Goal: Transaction & Acquisition: Purchase product/service

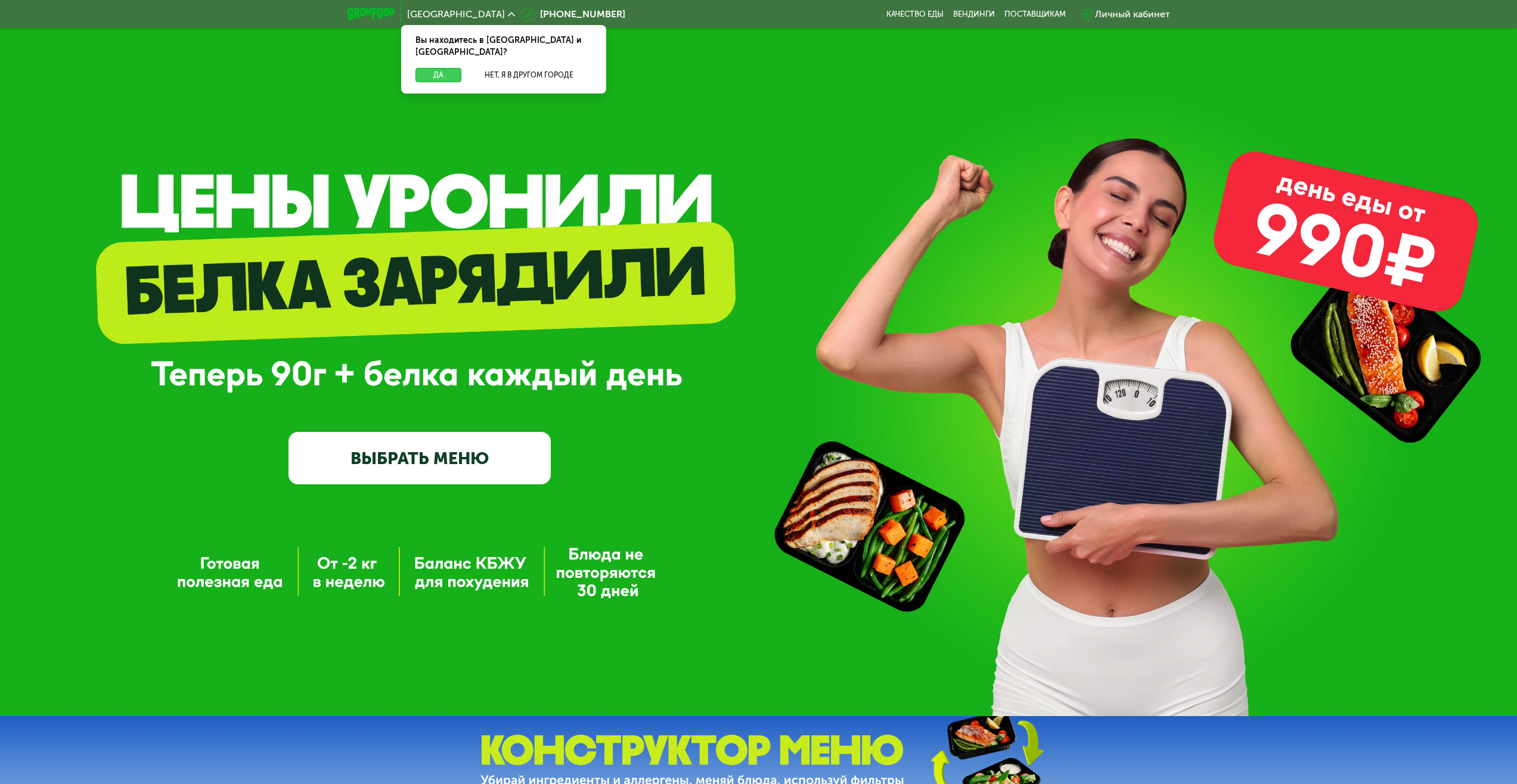
click at [439, 68] on button "Да" at bounding box center [438, 75] width 46 height 14
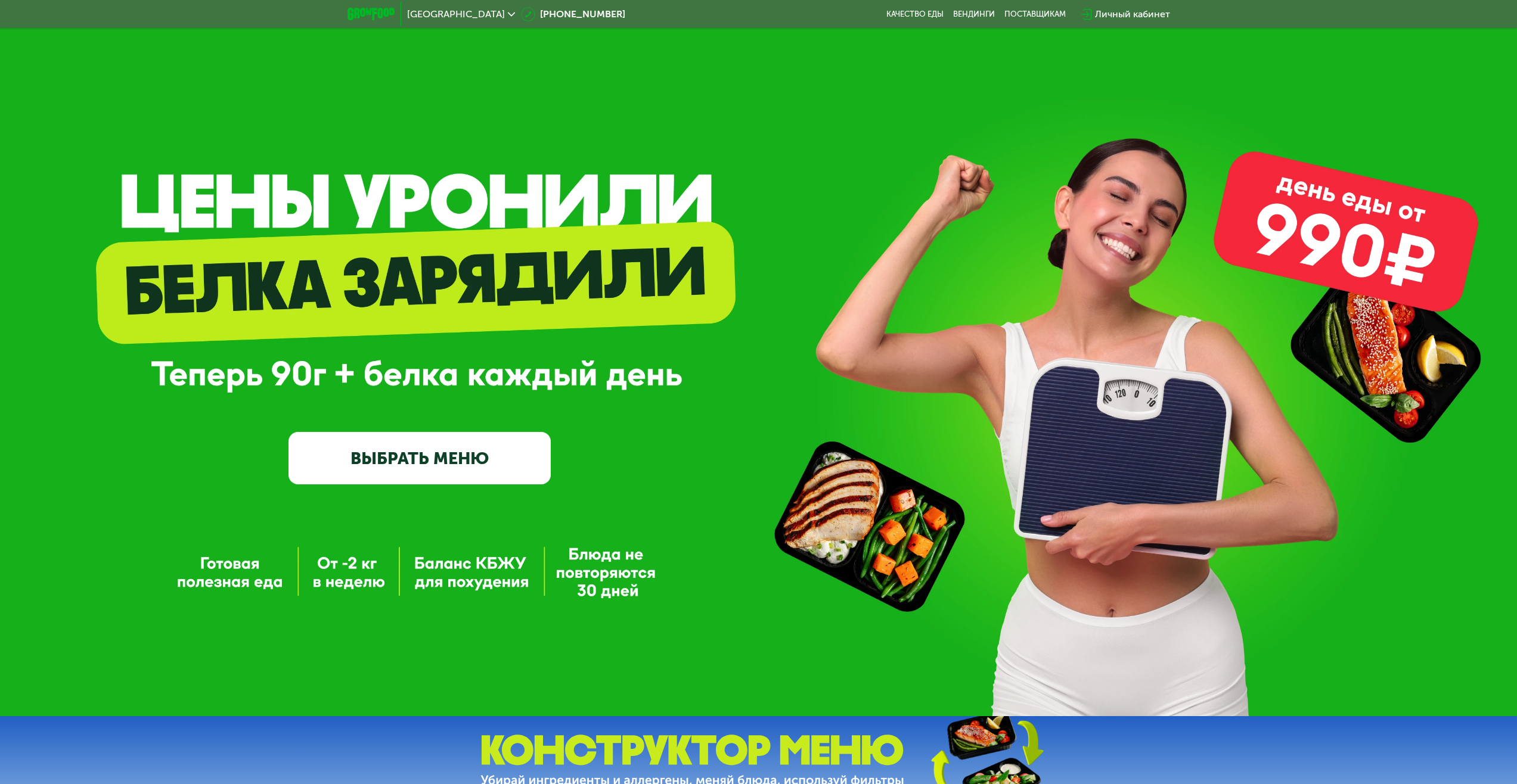
click at [424, 454] on link "ВЫБРАТЬ МЕНЮ" at bounding box center [420, 458] width 262 height 52
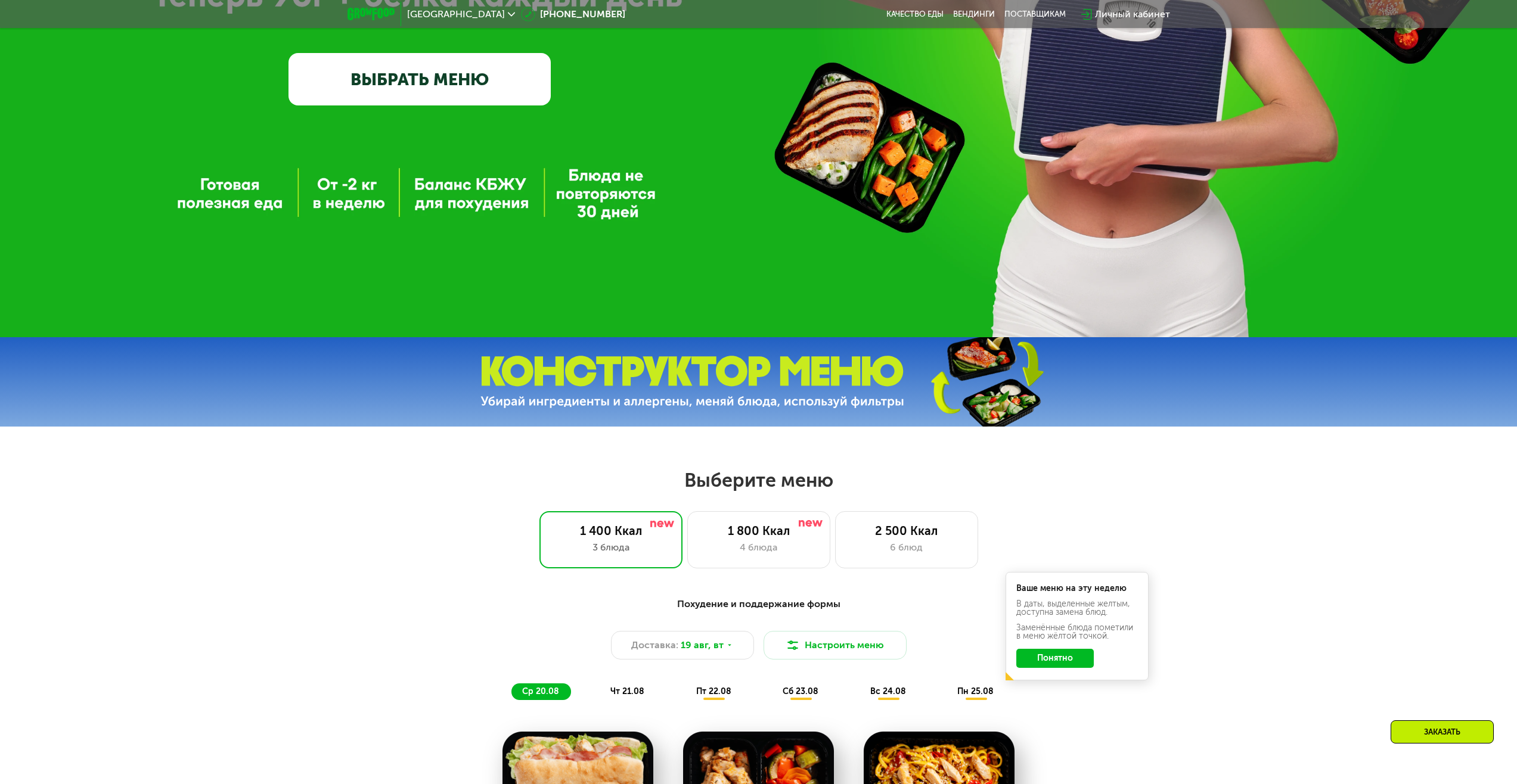
scroll to position [372, 0]
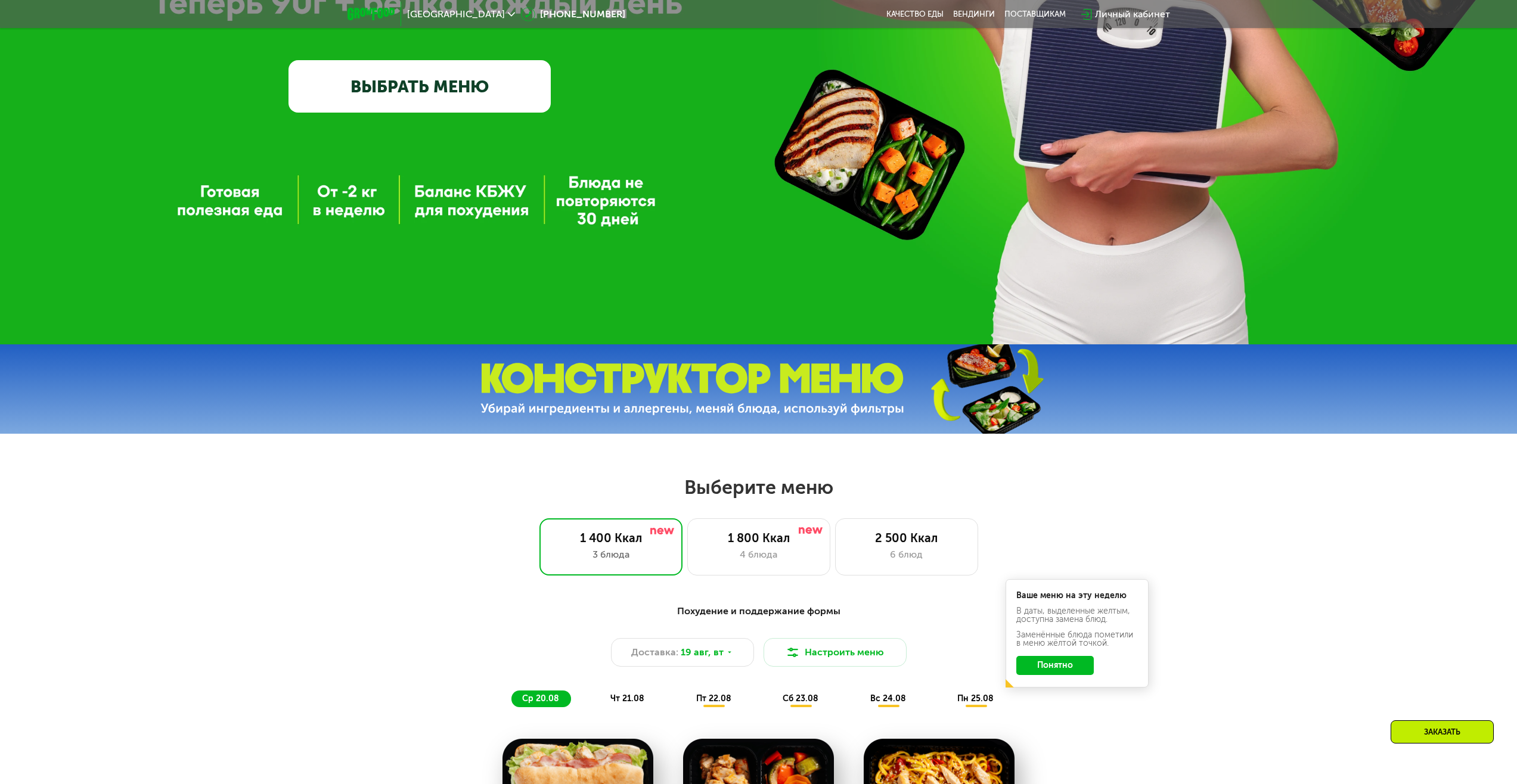
click at [444, 71] on link "ВЫБРАТЬ МЕНЮ" at bounding box center [420, 86] width 262 height 52
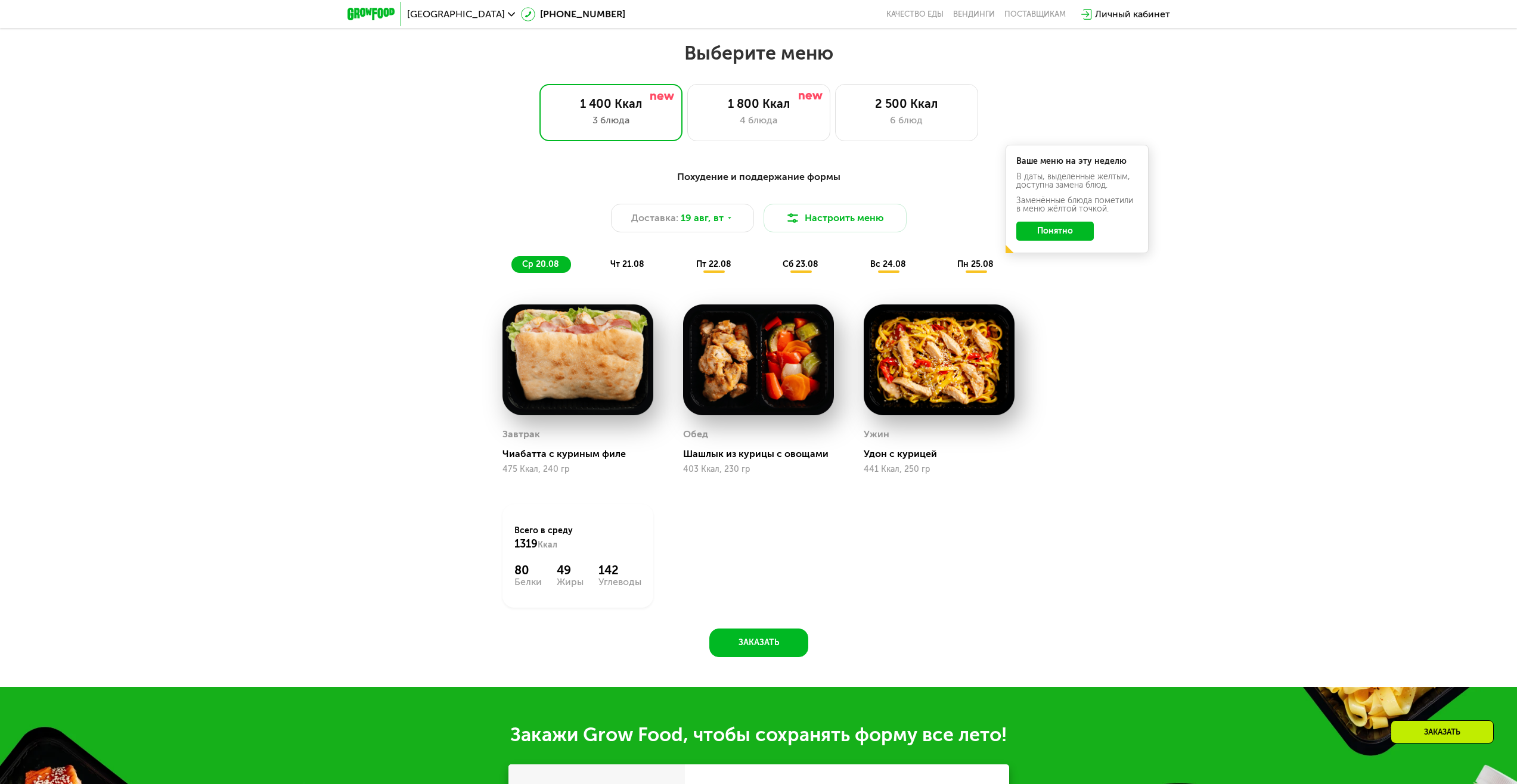
scroll to position [824, 0]
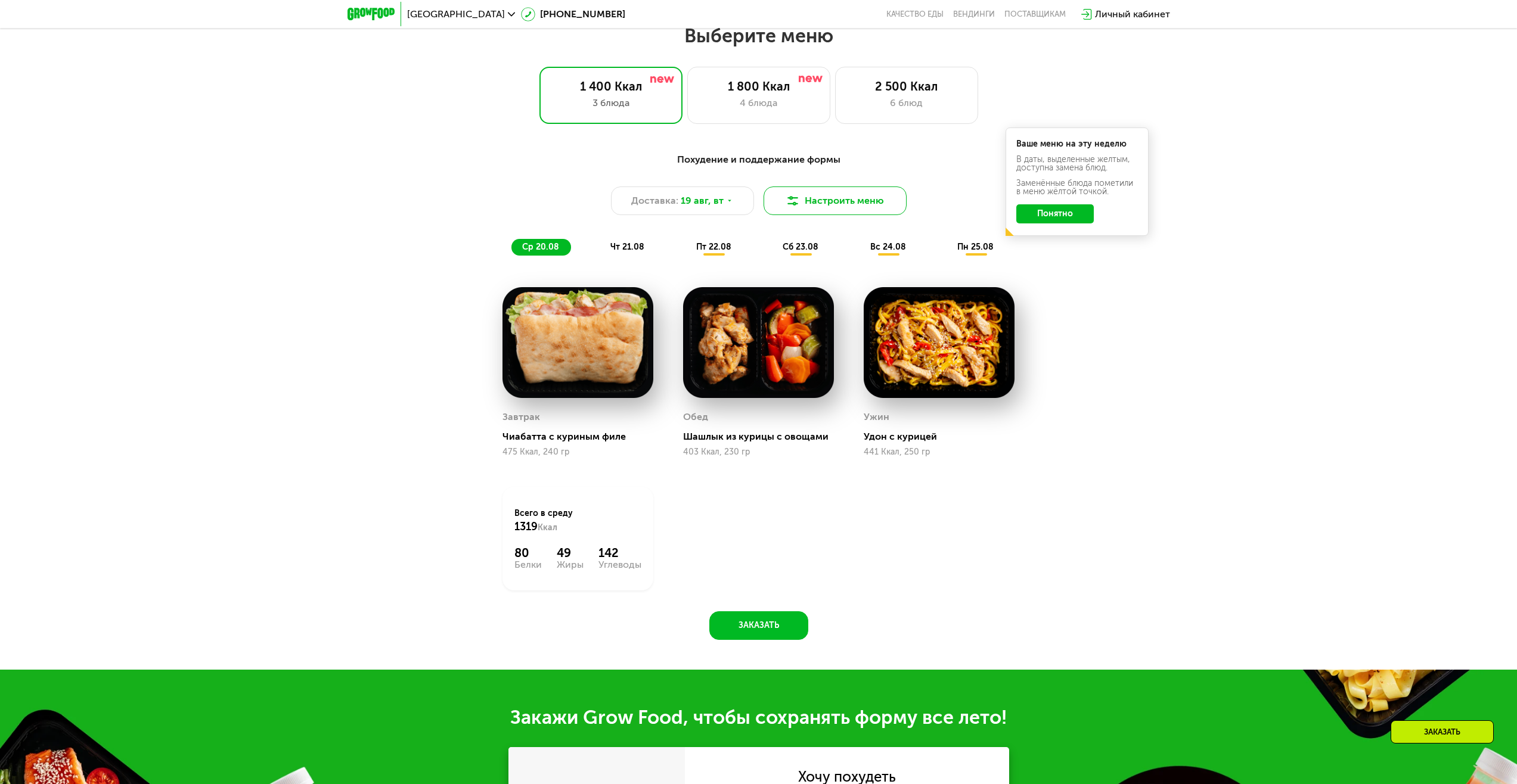
click at [822, 200] on button "Настроить меню" at bounding box center [835, 200] width 143 height 29
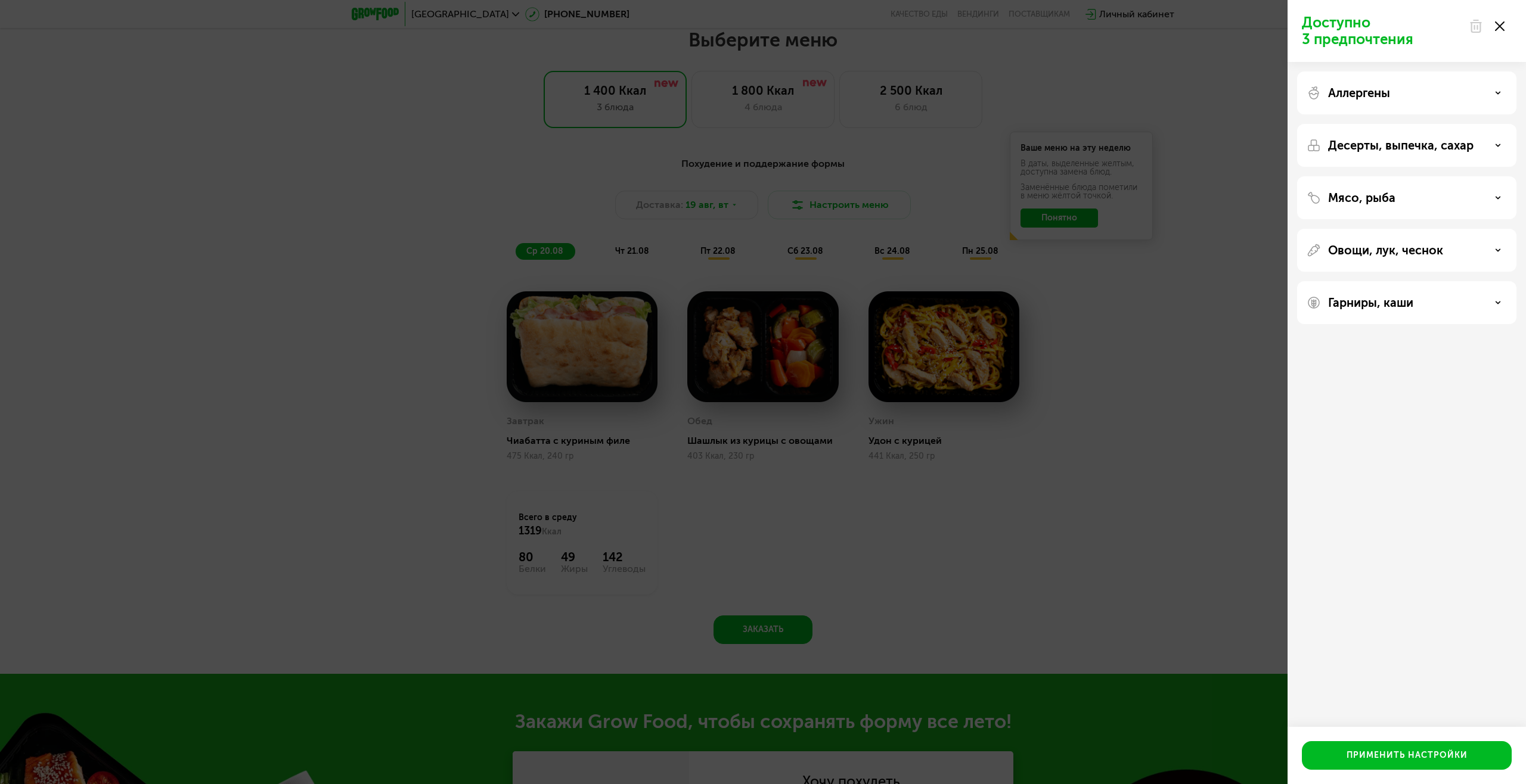
click at [1492, 92] on div "Аллергены" at bounding box center [1406, 93] width 200 height 14
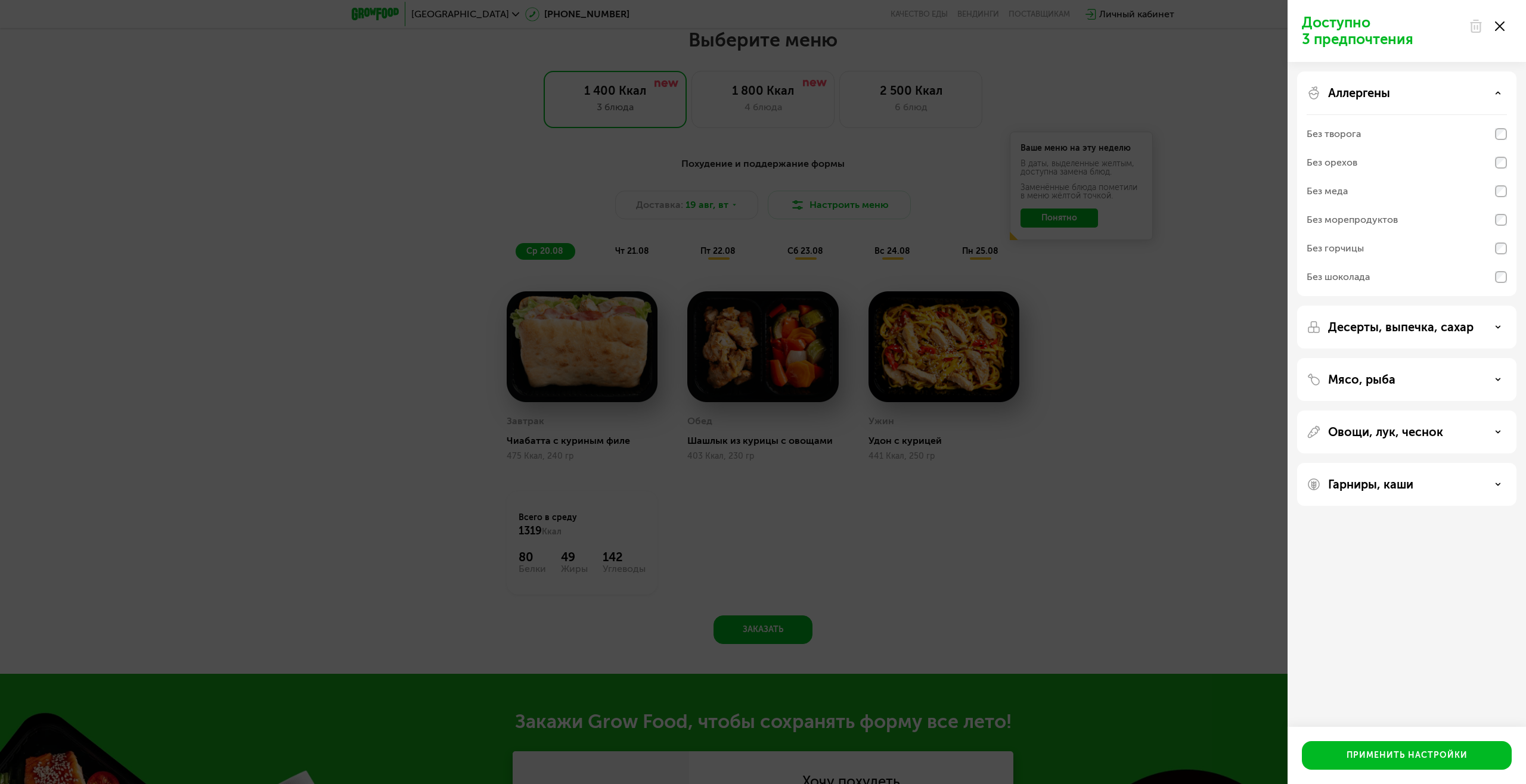
click at [1492, 95] on div "Аллергены" at bounding box center [1406, 93] width 200 height 14
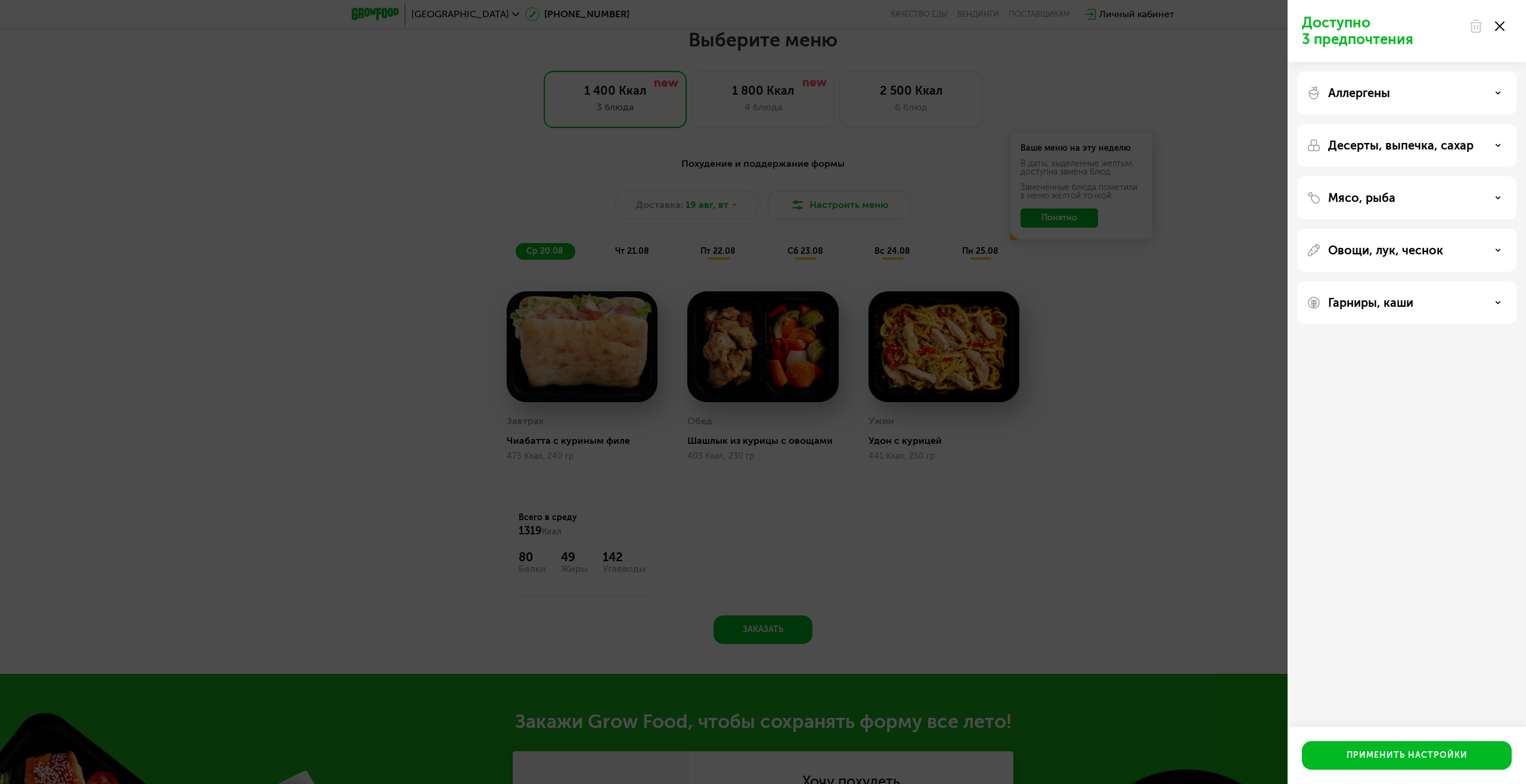
click at [1494, 145] on div "Десерты, выпечка, сахар" at bounding box center [1406, 146] width 200 height 14
click at [1493, 145] on div "Десерты, выпечка, сахар" at bounding box center [1406, 146] width 200 height 14
click at [1494, 202] on div "Мясо, рыба" at bounding box center [1406, 198] width 200 height 14
click at [1502, 201] on div "Мясо, рыба" at bounding box center [1406, 198] width 200 height 14
click at [1495, 147] on icon at bounding box center [1498, 146] width 6 height 6
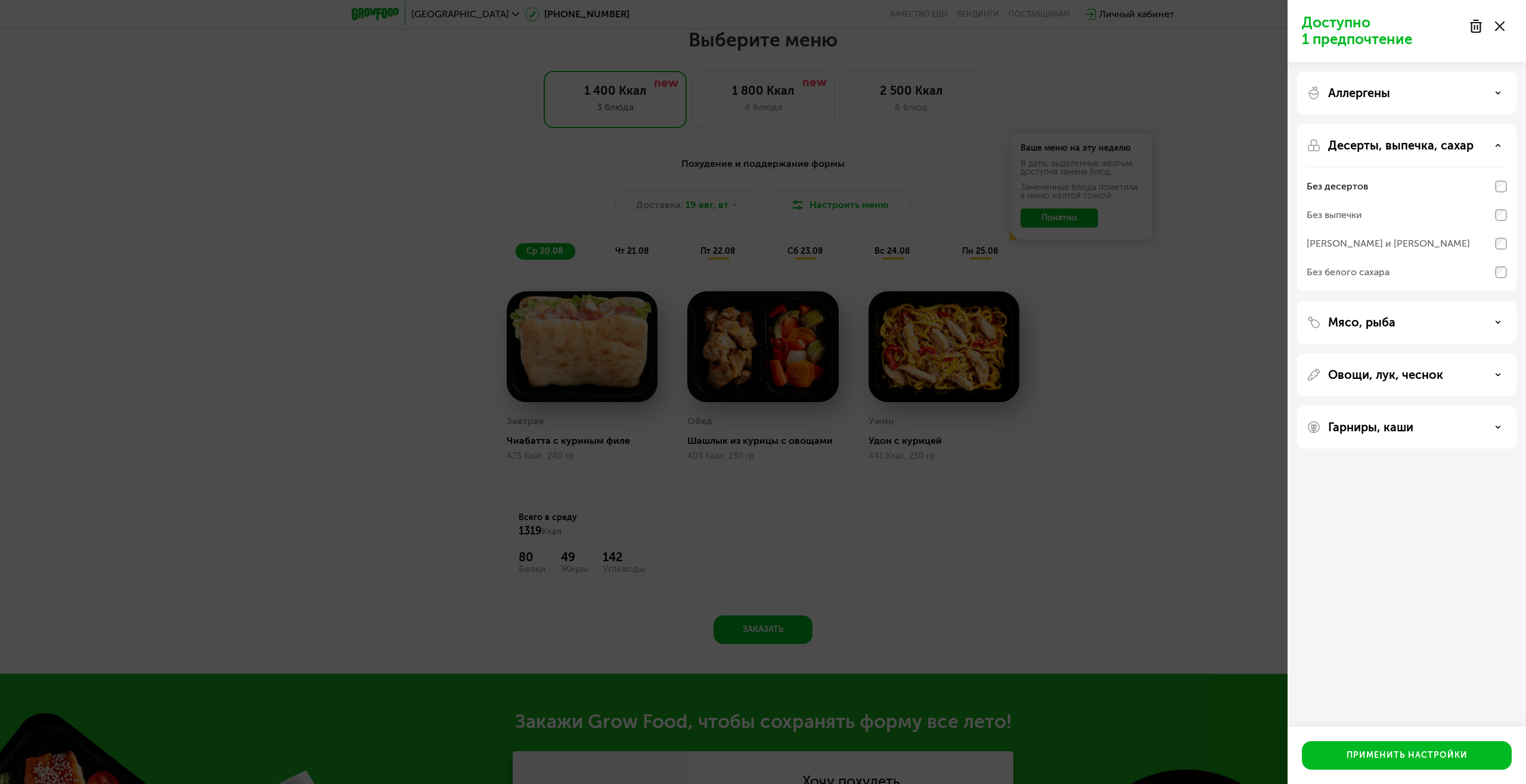
click at [1499, 147] on icon at bounding box center [1498, 146] width 6 height 6
click at [1486, 89] on div "Аллергены" at bounding box center [1406, 93] width 200 height 14
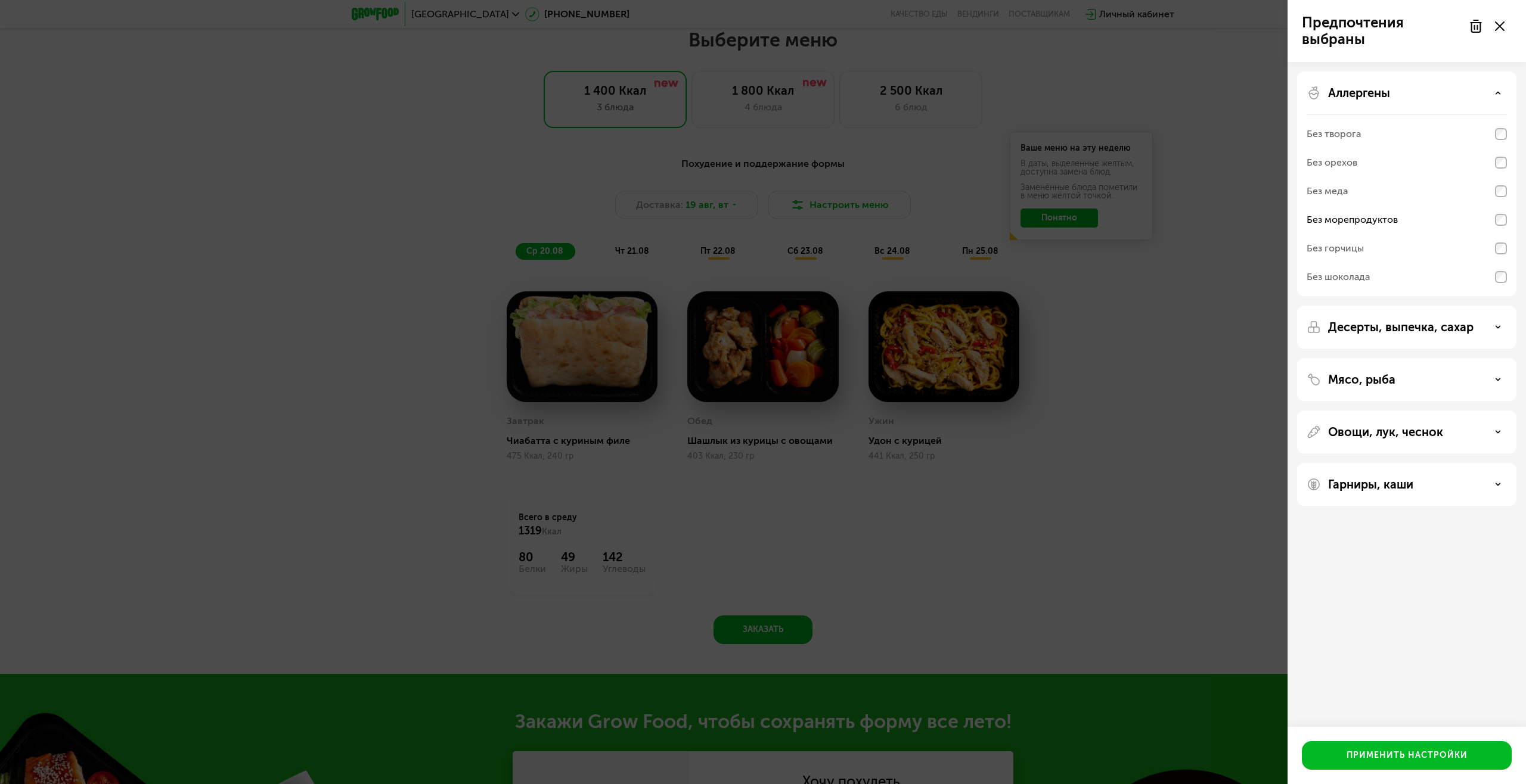
click at [1499, 97] on div "Аллергены" at bounding box center [1406, 93] width 200 height 14
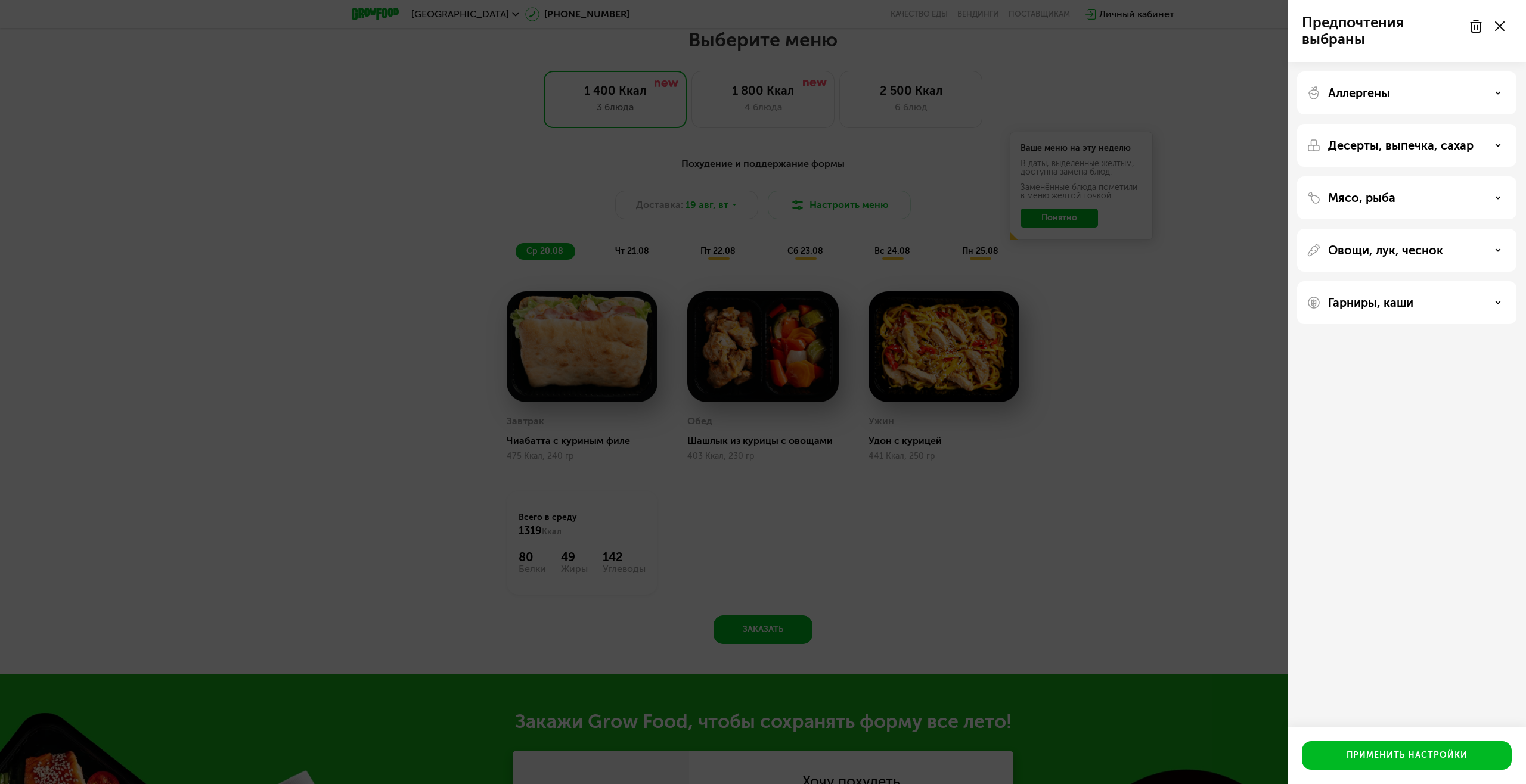
click at [1487, 149] on div "Десерты, выпечка, сахар" at bounding box center [1406, 146] width 200 height 14
click at [1496, 147] on icon at bounding box center [1498, 146] width 6 height 6
click at [1499, 228] on div "Мясо, рыба" at bounding box center [1406, 250] width 219 height 43
click at [1496, 195] on icon at bounding box center [1498, 198] width 6 height 6
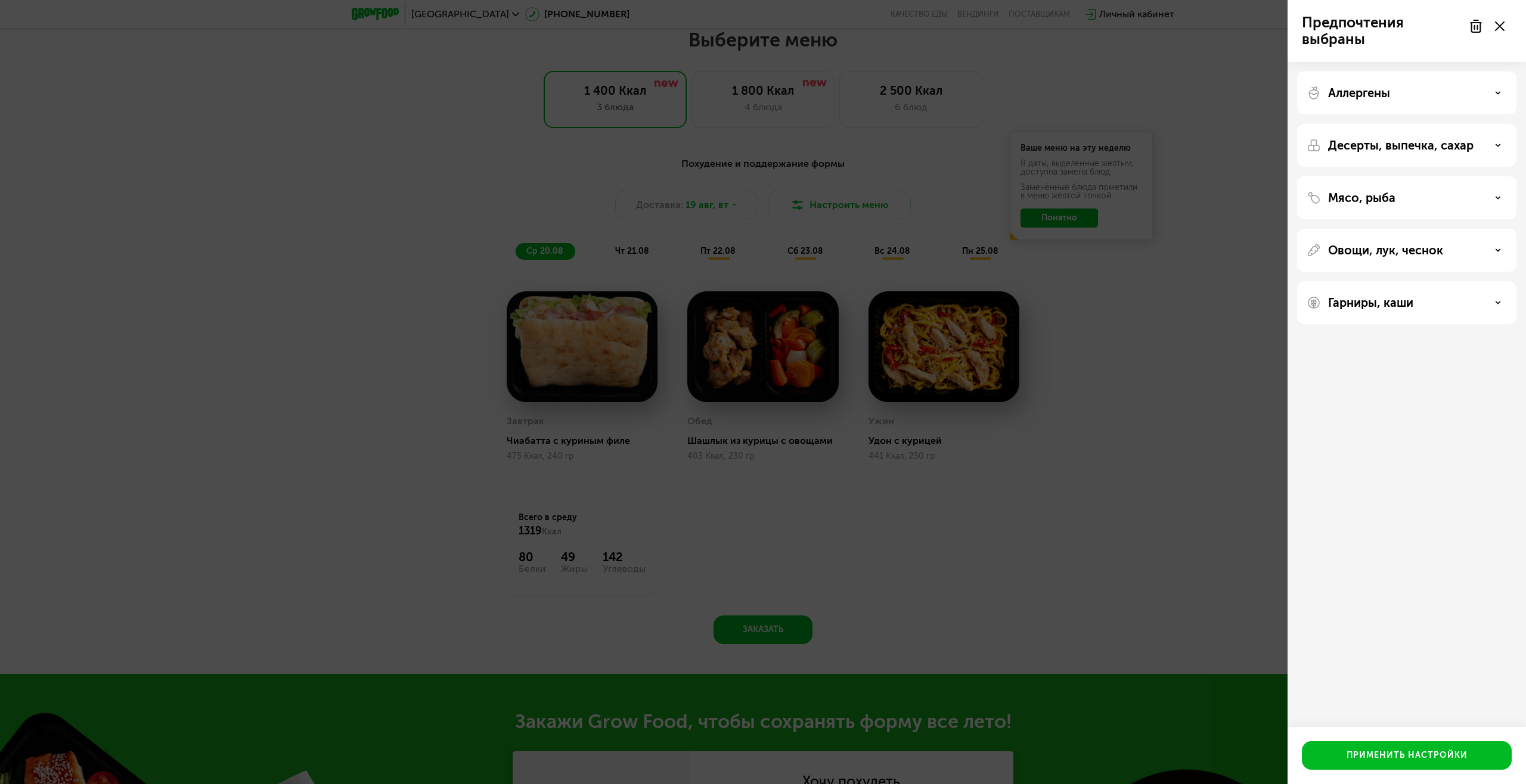
click at [1499, 249] on icon at bounding box center [1498, 250] width 6 height 6
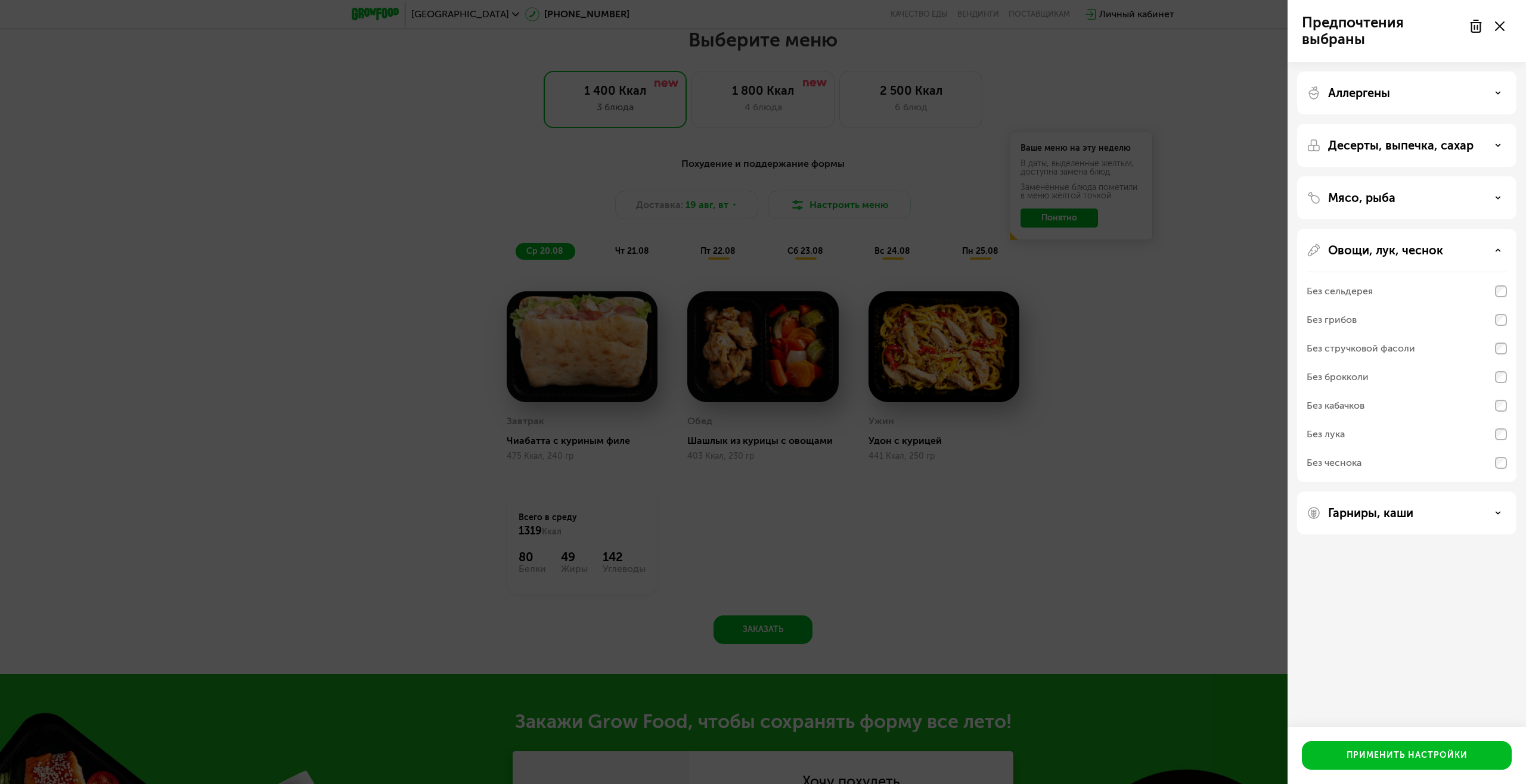
click at [1499, 469] on div "Без чеснока" at bounding box center [1406, 463] width 200 height 29
click at [1499, 251] on use at bounding box center [1498, 250] width 4 height 2
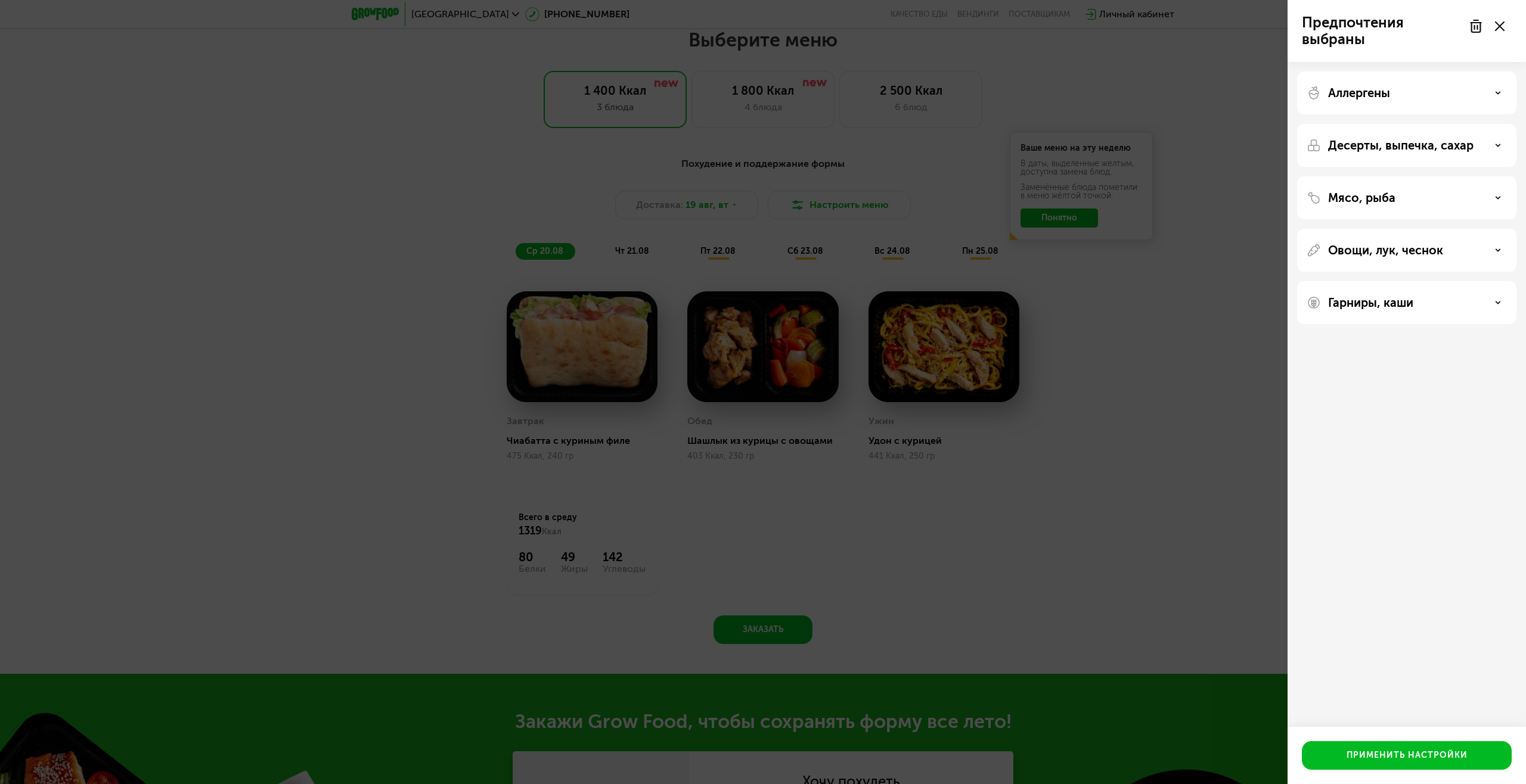
click at [1499, 300] on icon at bounding box center [1498, 303] width 6 height 6
click at [1499, 299] on div "Гарниры, каши" at bounding box center [1406, 303] width 200 height 14
click at [1459, 759] on div "Применить настройки" at bounding box center [1407, 755] width 121 height 12
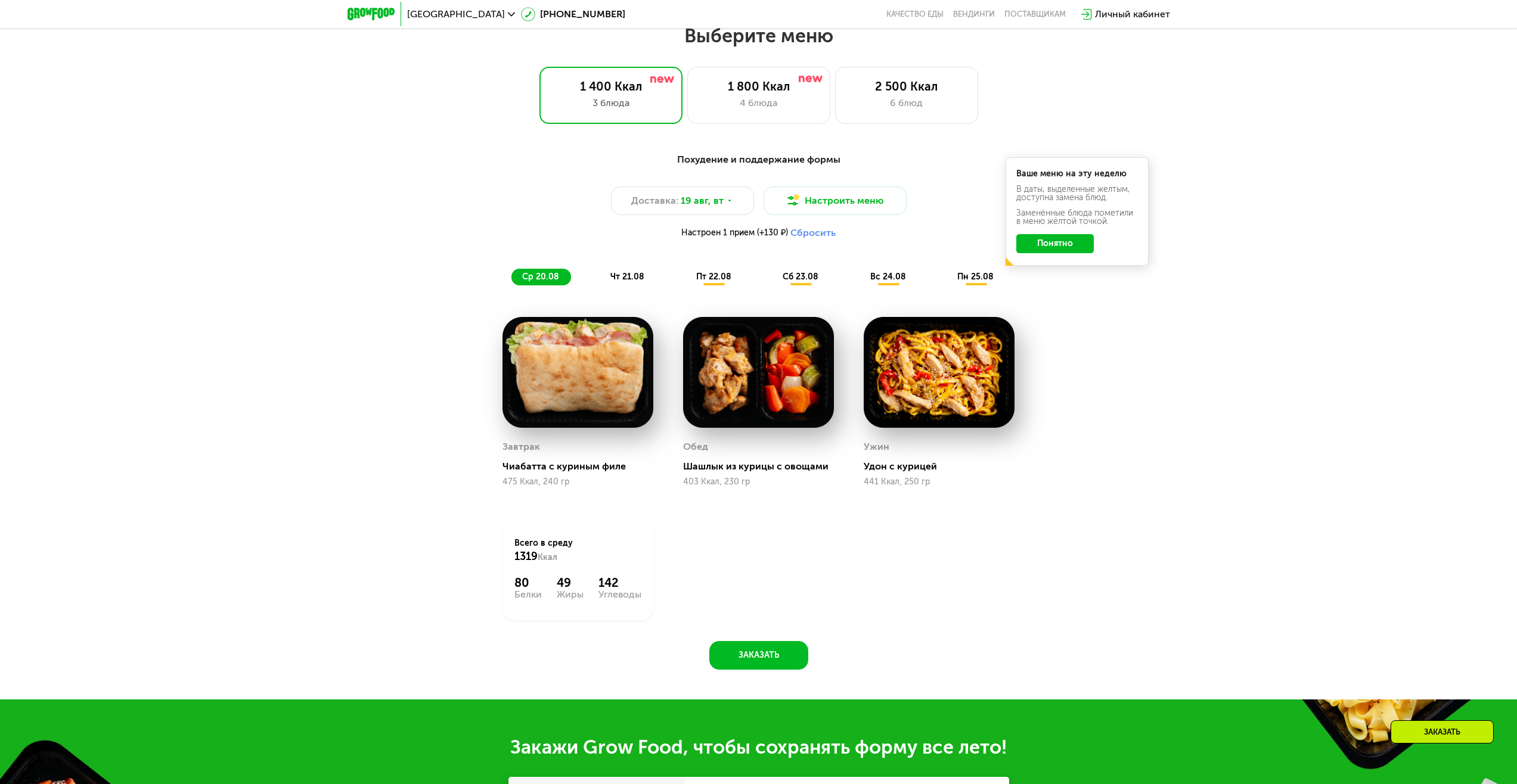
click at [715, 282] on span "пт 22.08" at bounding box center [714, 276] width 35 height 10
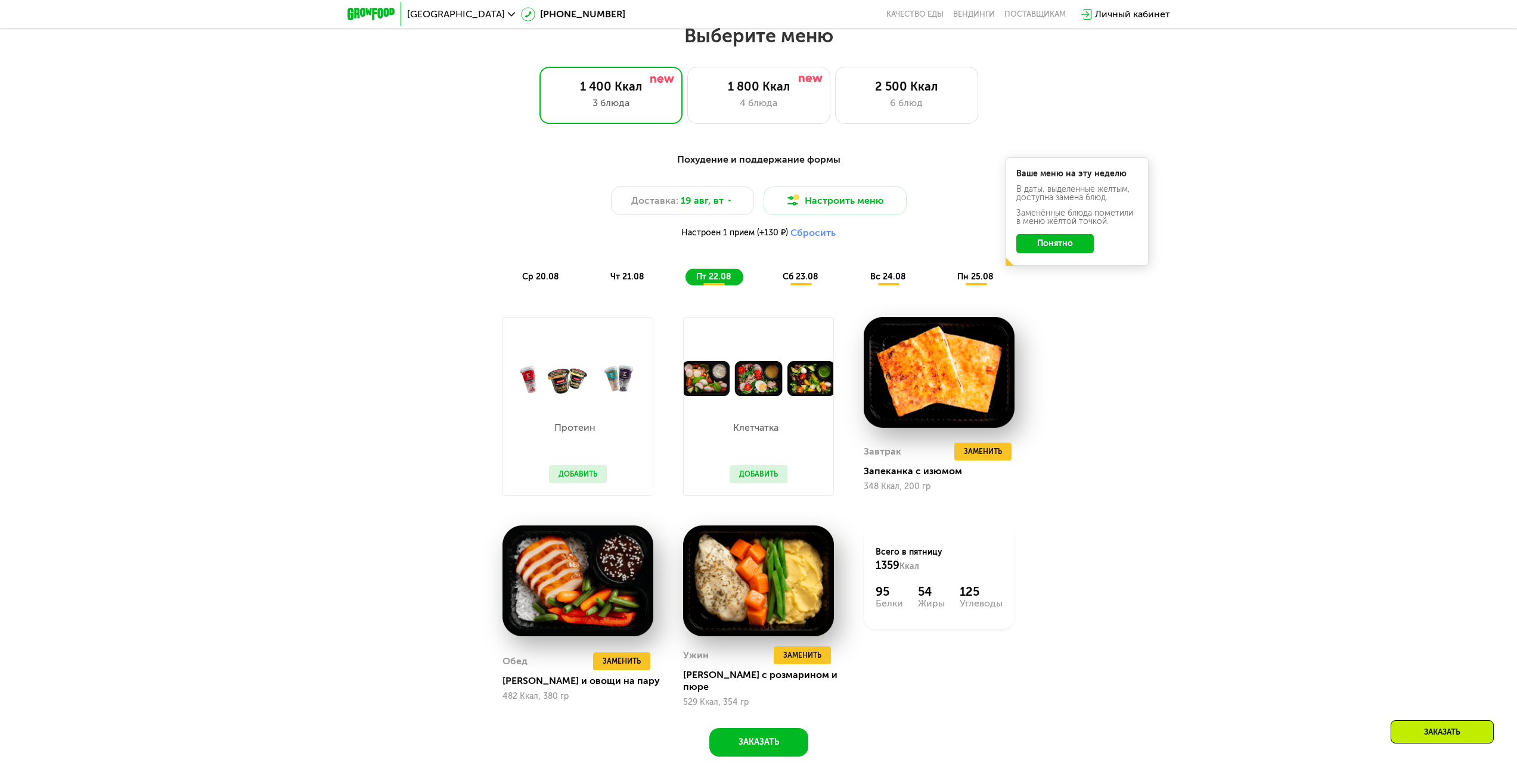
click at [535, 282] on span "ср 20.08" at bounding box center [540, 276] width 37 height 10
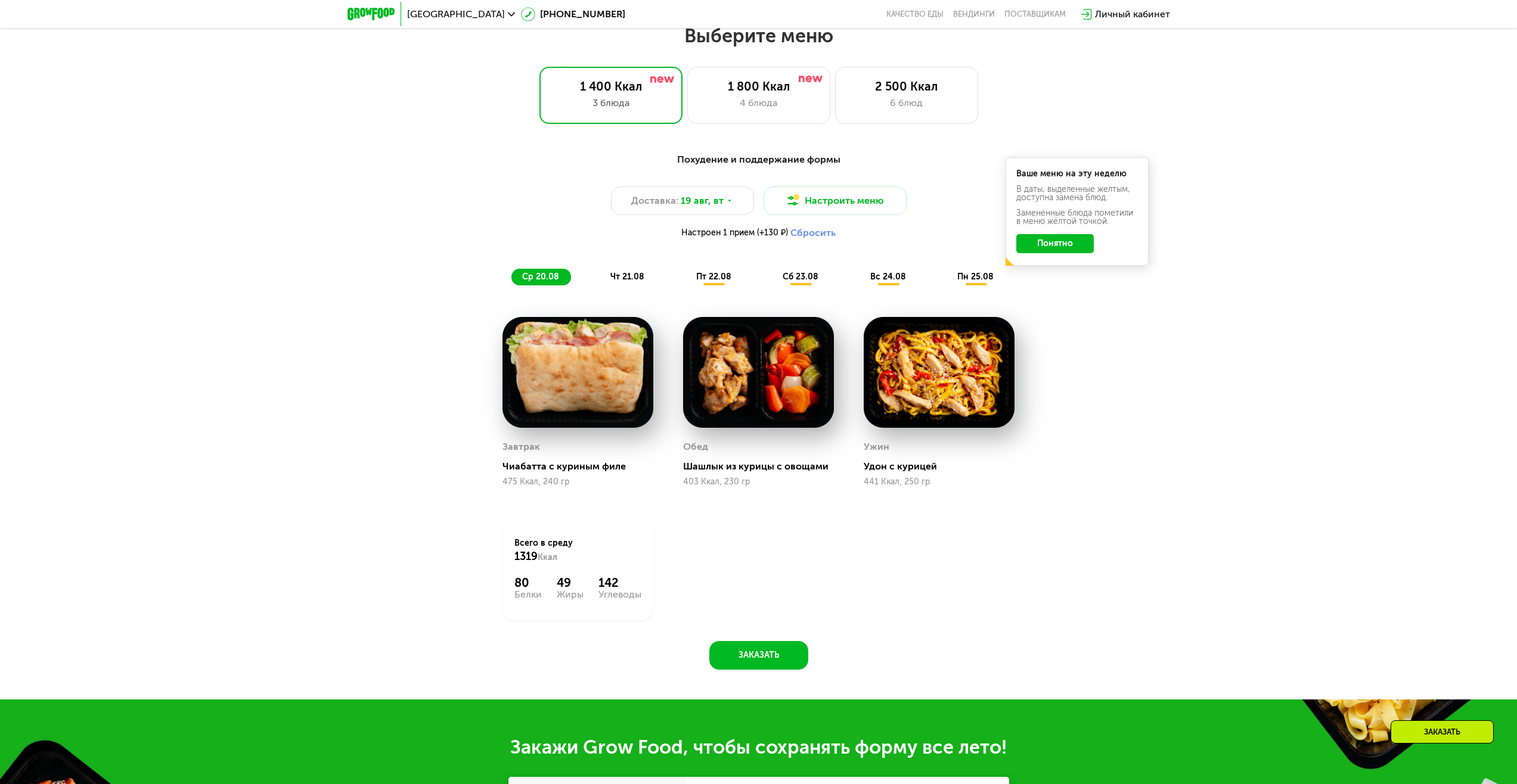
click at [630, 281] on span "чт 21.08" at bounding box center [627, 276] width 34 height 10
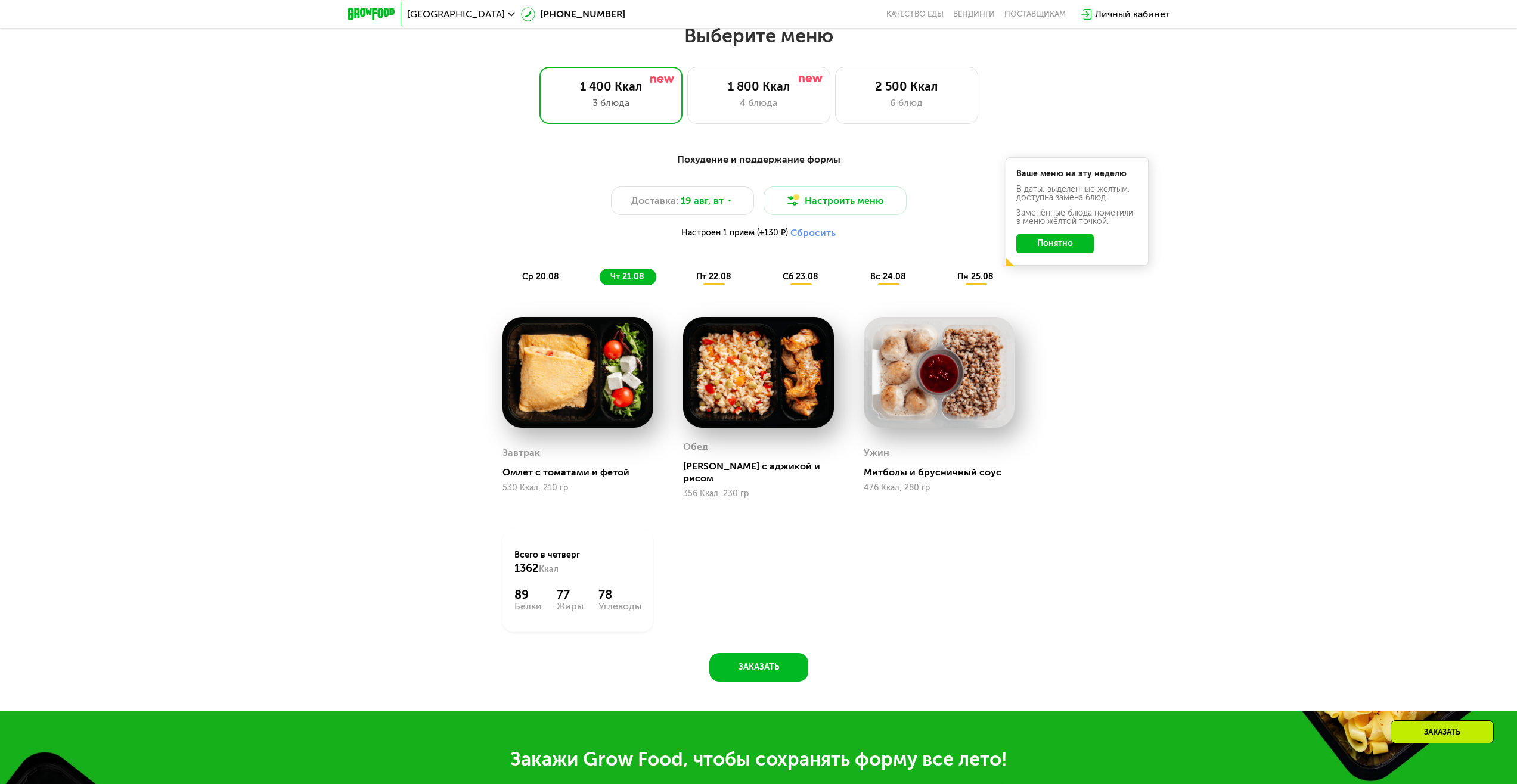
click at [718, 281] on span "пт 22.08" at bounding box center [714, 276] width 35 height 10
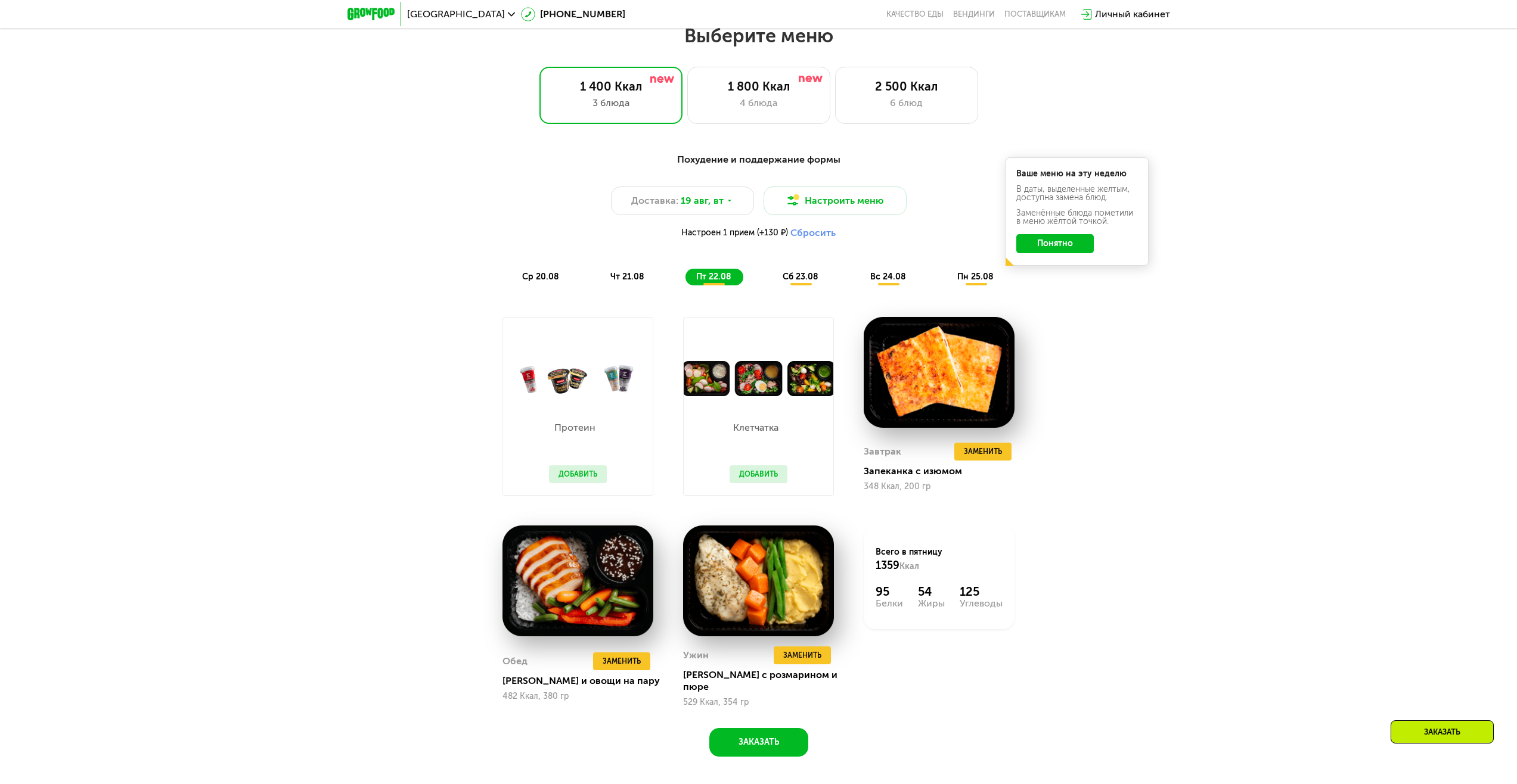
click at [686, 275] on div "чт 21.08" at bounding box center [715, 276] width 58 height 16
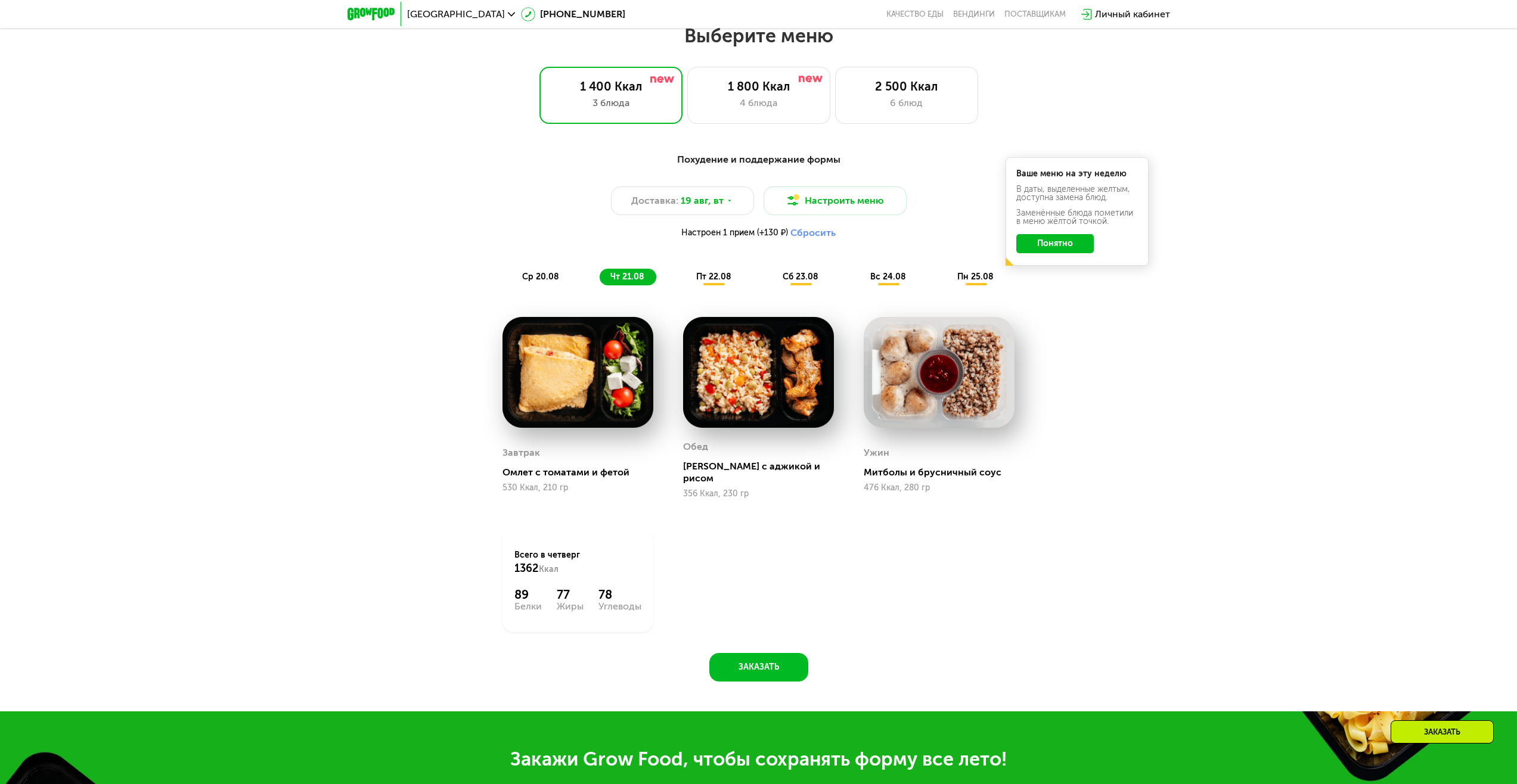
click at [725, 277] on span "пт 22.08" at bounding box center [714, 276] width 35 height 10
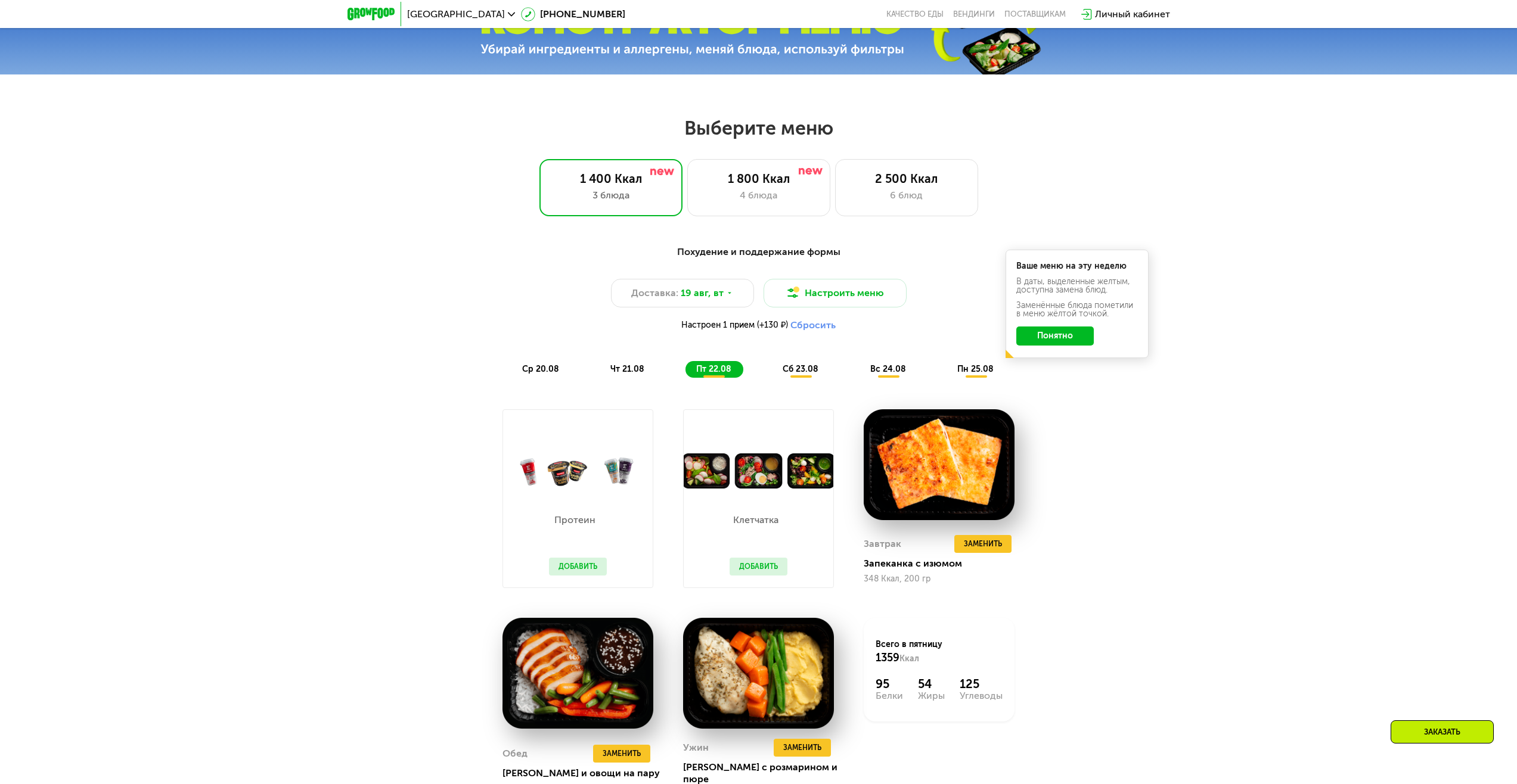
scroll to position [761, 0]
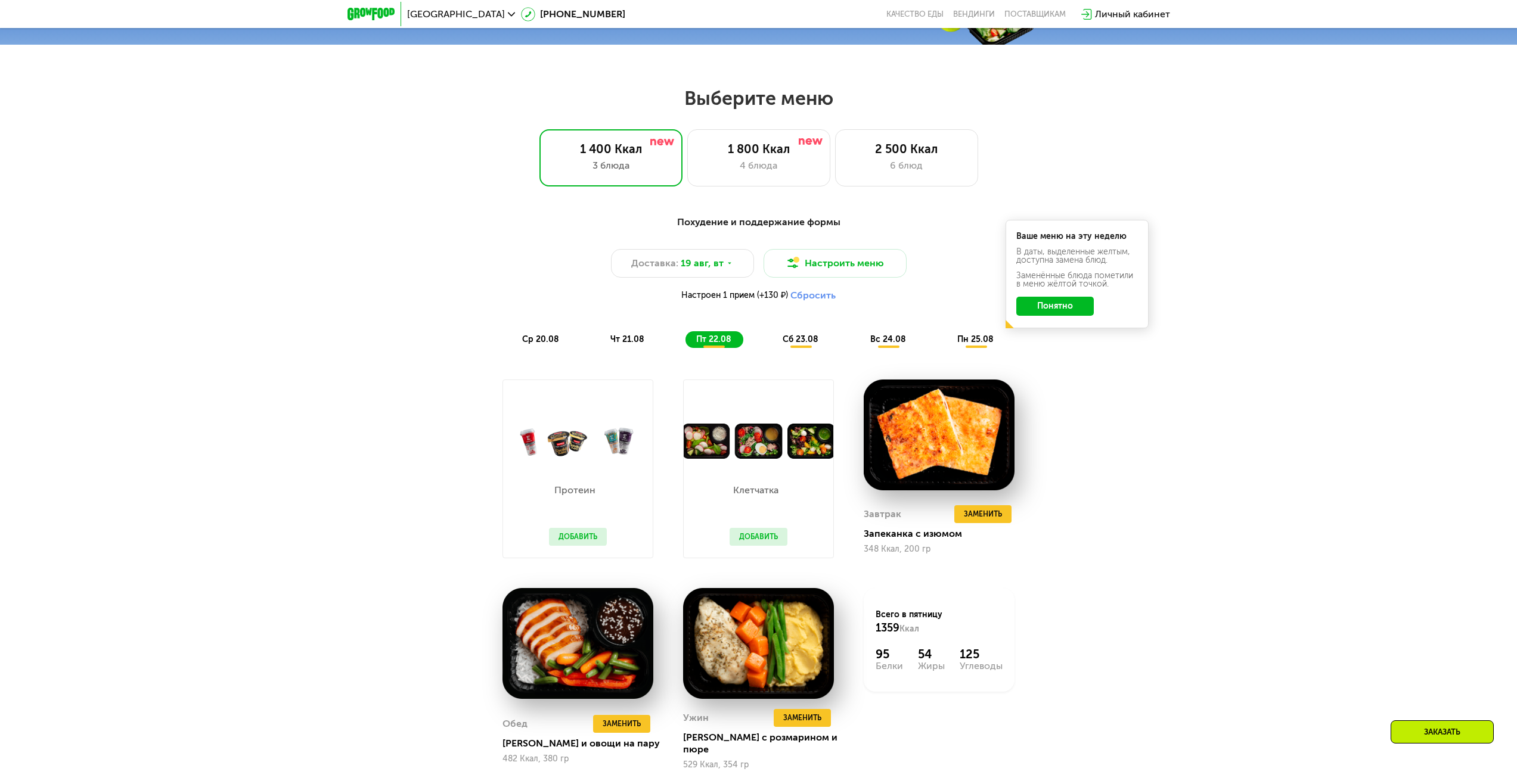
click at [797, 340] on span "сб 23.08" at bounding box center [801, 339] width 36 height 10
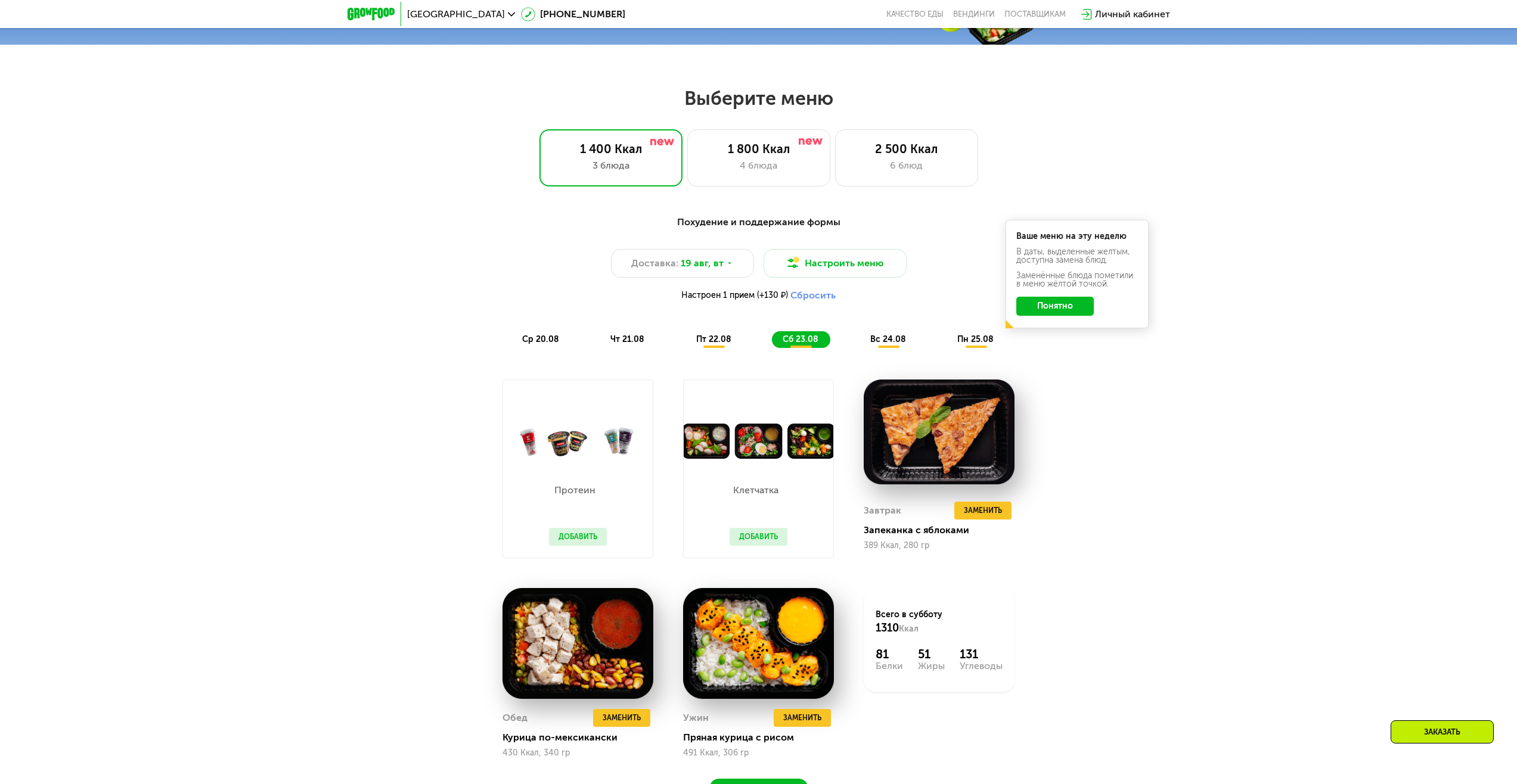
click at [874, 344] on span "вс 24.08" at bounding box center [888, 339] width 36 height 10
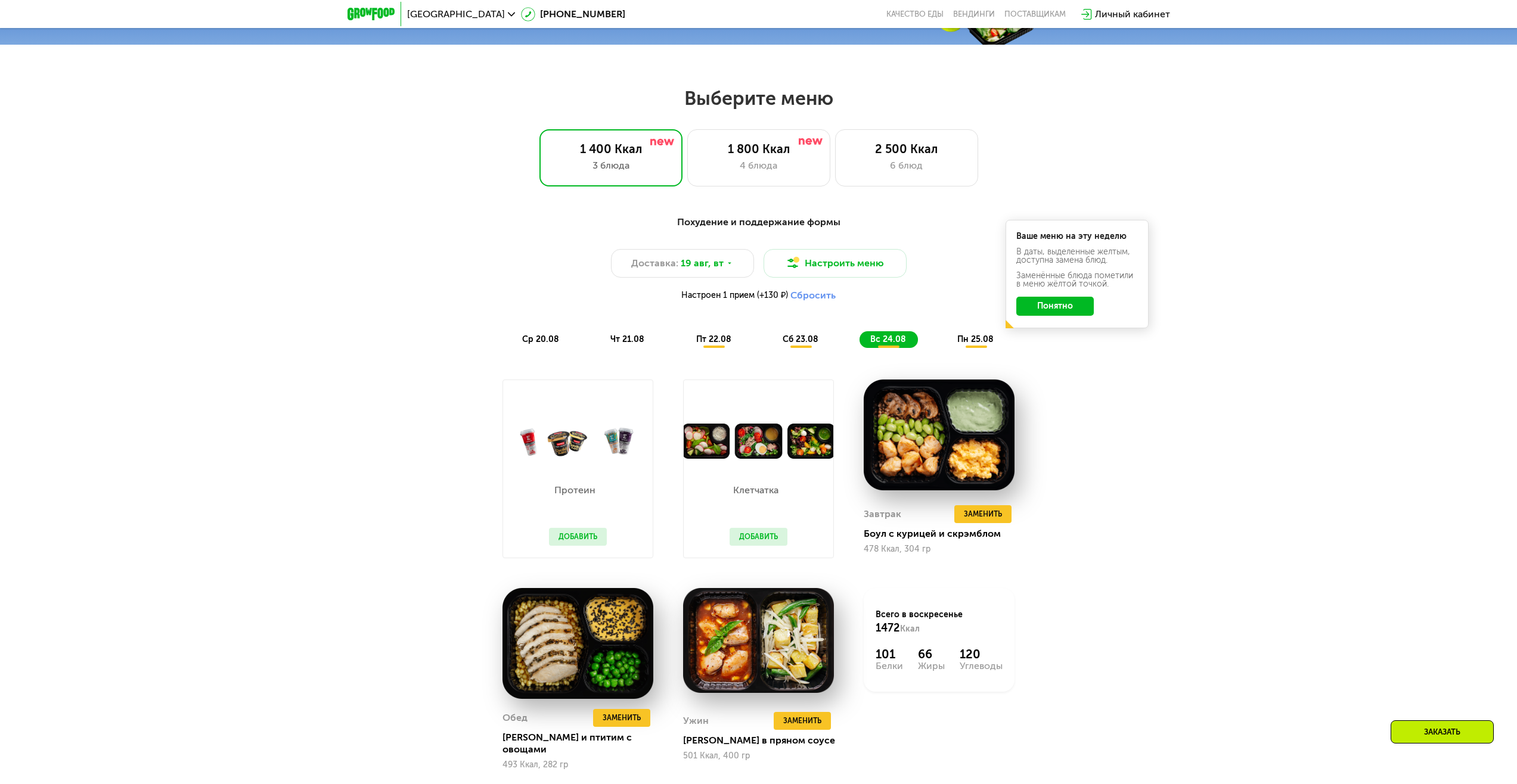
click at [973, 344] on span "пн 25.08" at bounding box center [975, 339] width 36 height 10
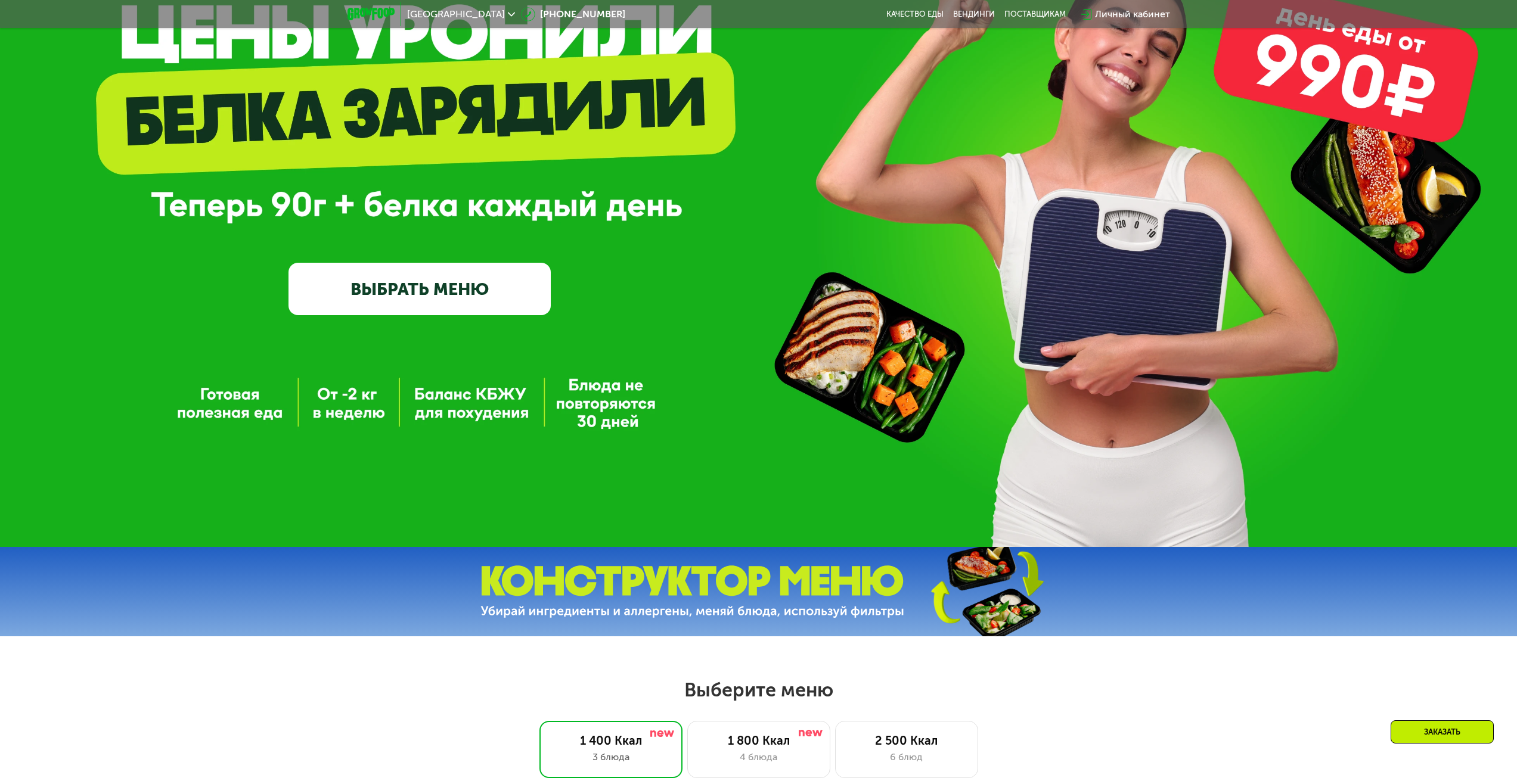
scroll to position [154, 0]
